Goal: Task Accomplishment & Management: Manage account settings

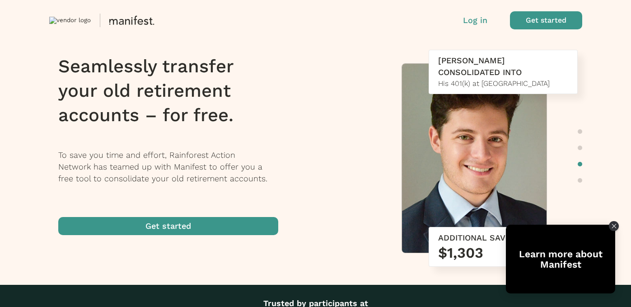
click at [479, 25] on p "Log in" at bounding box center [475, 20] width 24 height 12
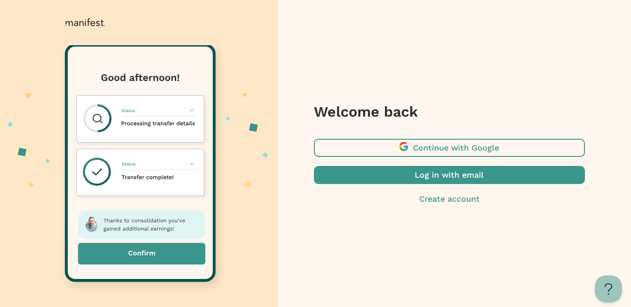
click at [416, 179] on span "button" at bounding box center [449, 175] width 271 height 18
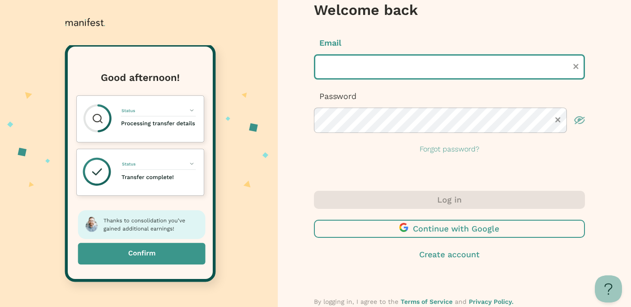
click at [360, 70] on input "text" at bounding box center [449, 66] width 271 height 25
click at [0, 306] on com-1password-button at bounding box center [0, 307] width 0 height 0
type input "**********"
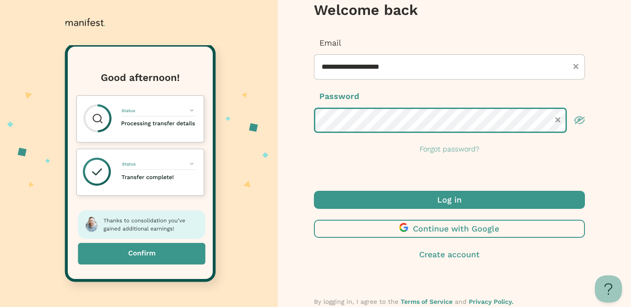
click at [314, 191] on button "Log in" at bounding box center [449, 200] width 271 height 18
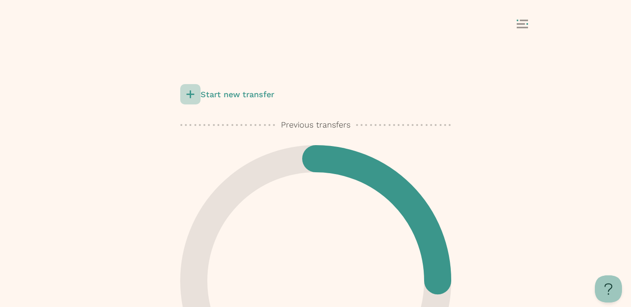
scroll to position [26, 0]
